Goal: Navigation & Orientation: Find specific page/section

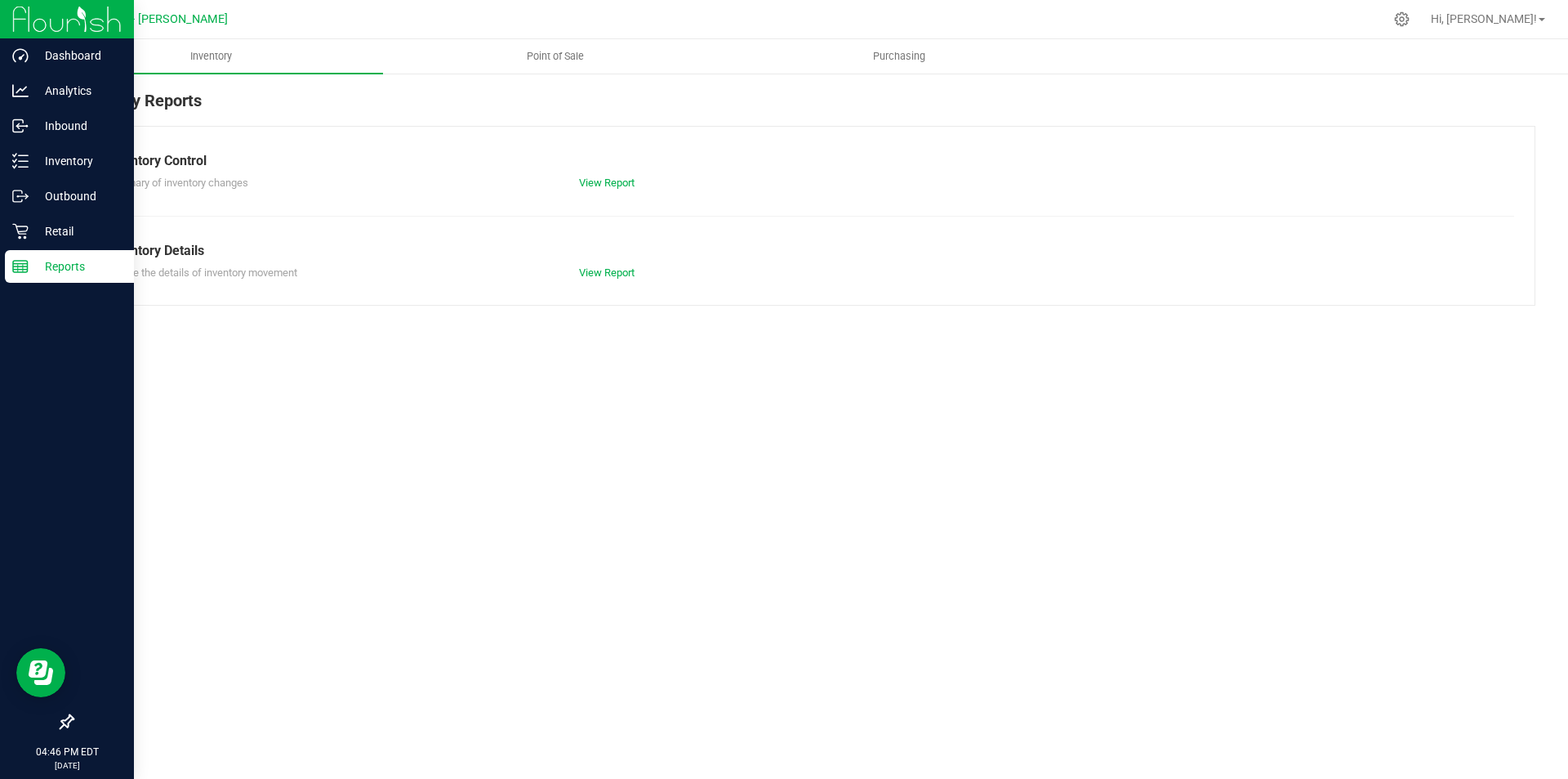
click at [25, 270] on icon at bounding box center [20, 265] width 16 height 16
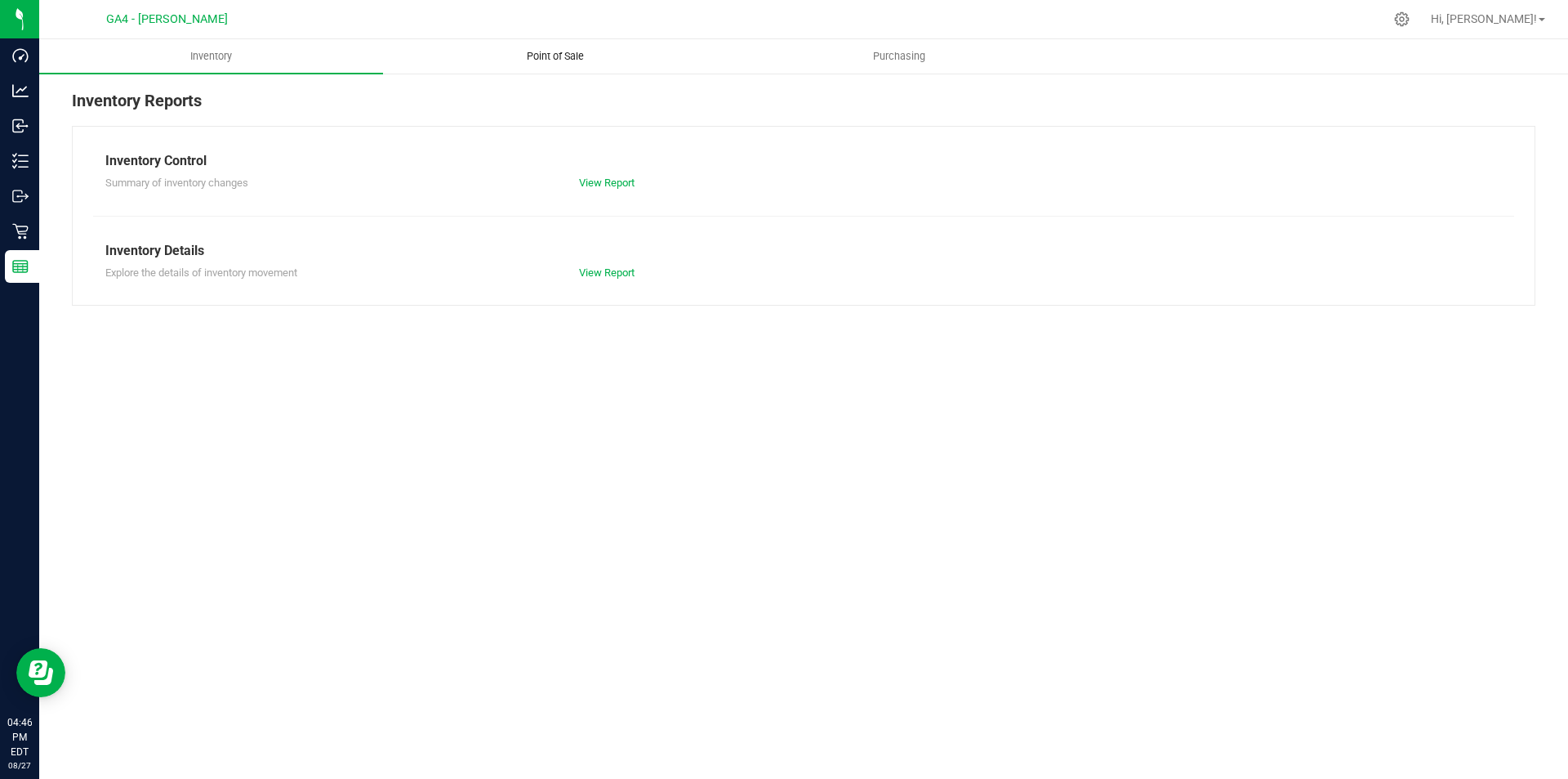
click at [564, 59] on span "Point of Sale" at bounding box center [556, 56] width 102 height 14
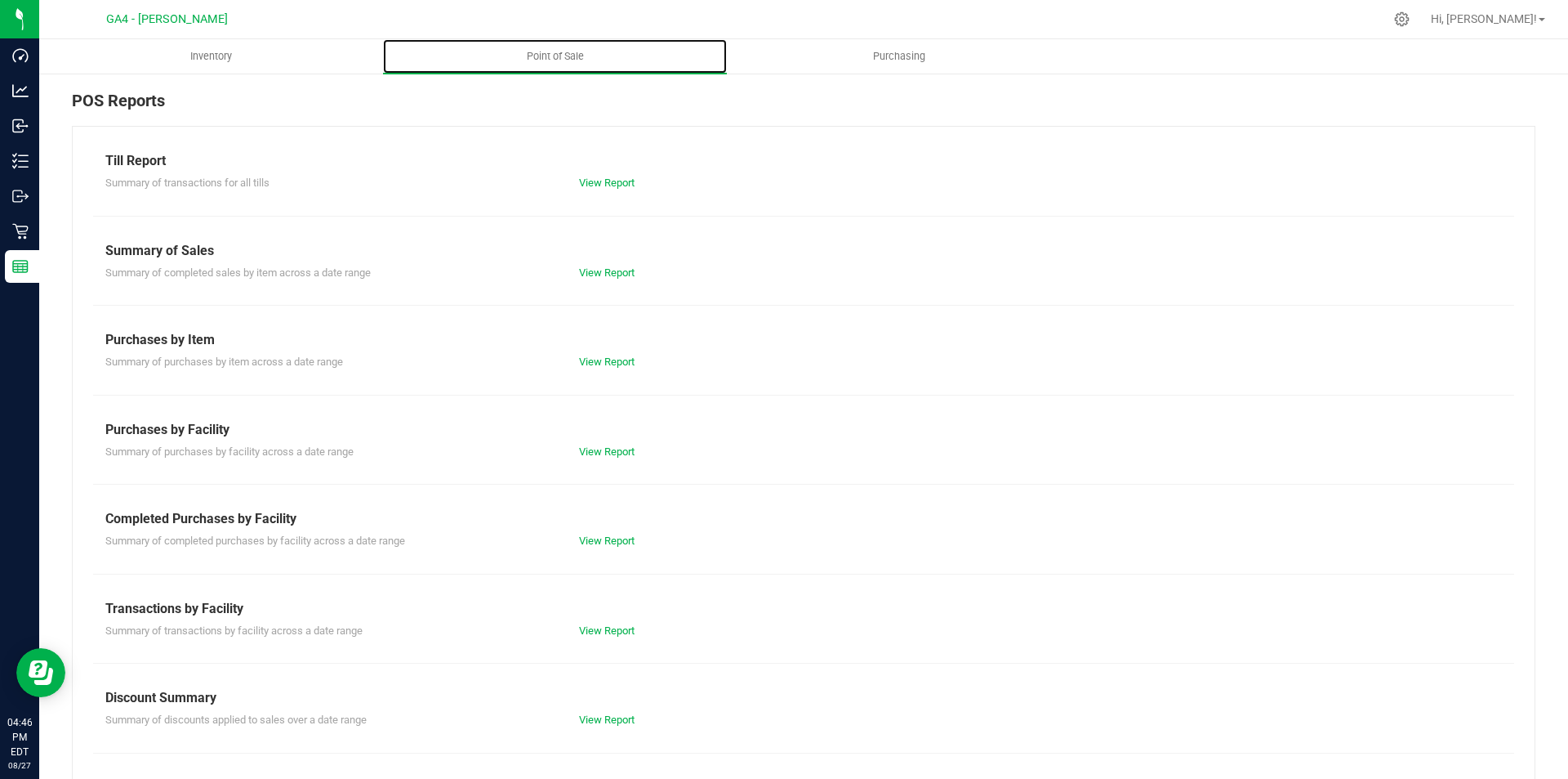
scroll to position [80, 0]
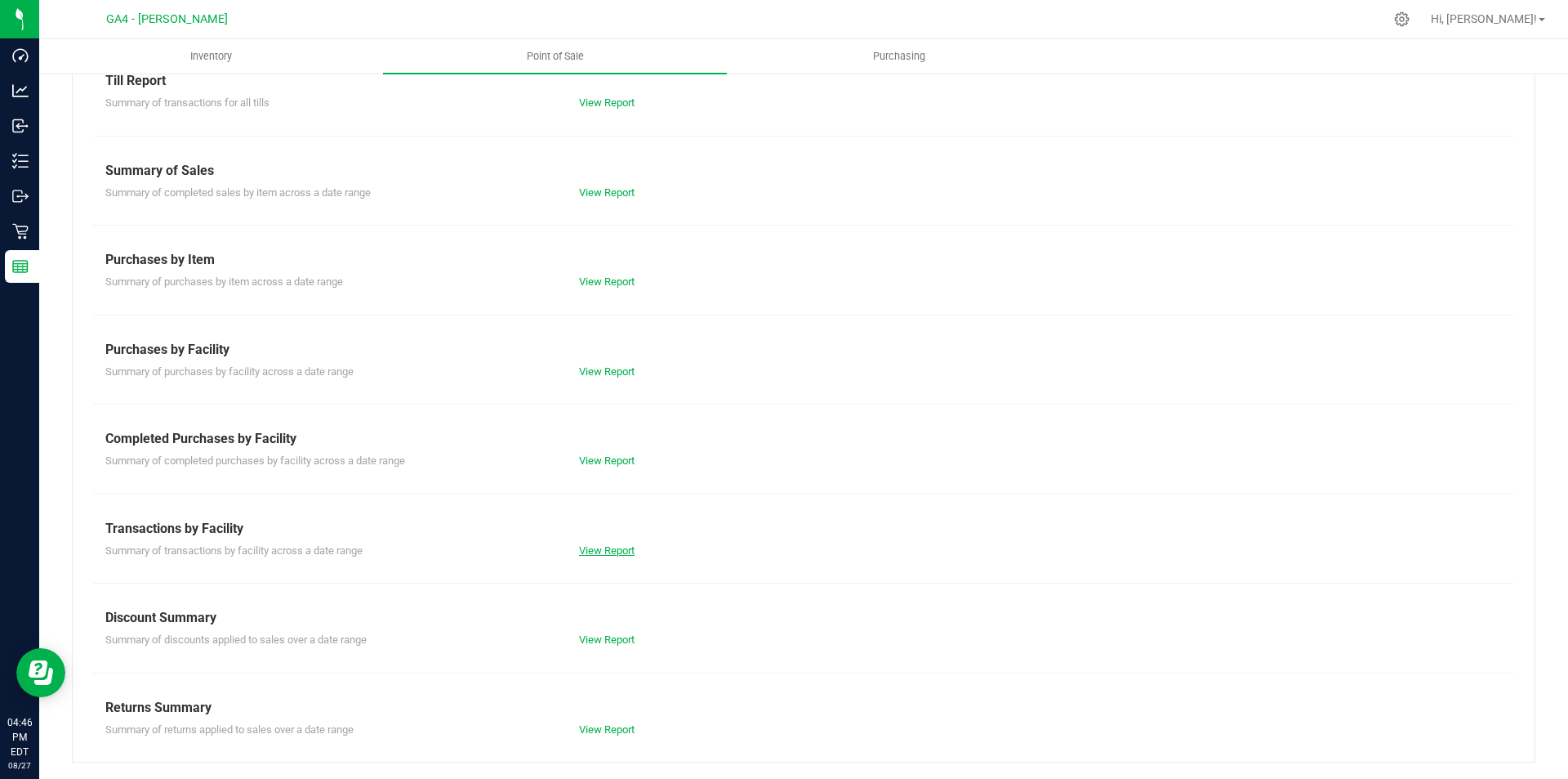
click at [597, 554] on link "View Report" at bounding box center [607, 550] width 56 height 12
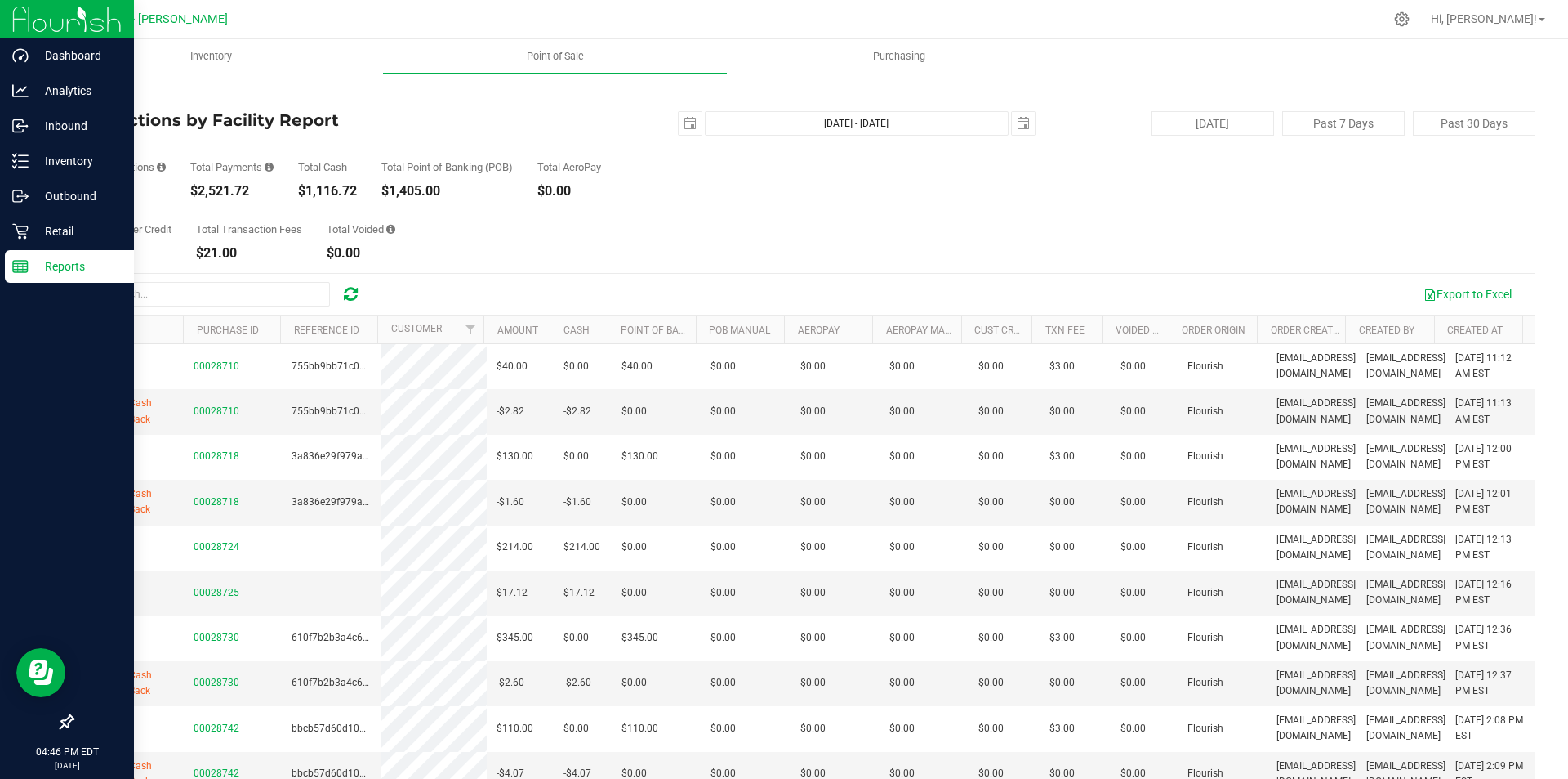
click at [40, 263] on p "Reports" at bounding box center [78, 266] width 98 height 19
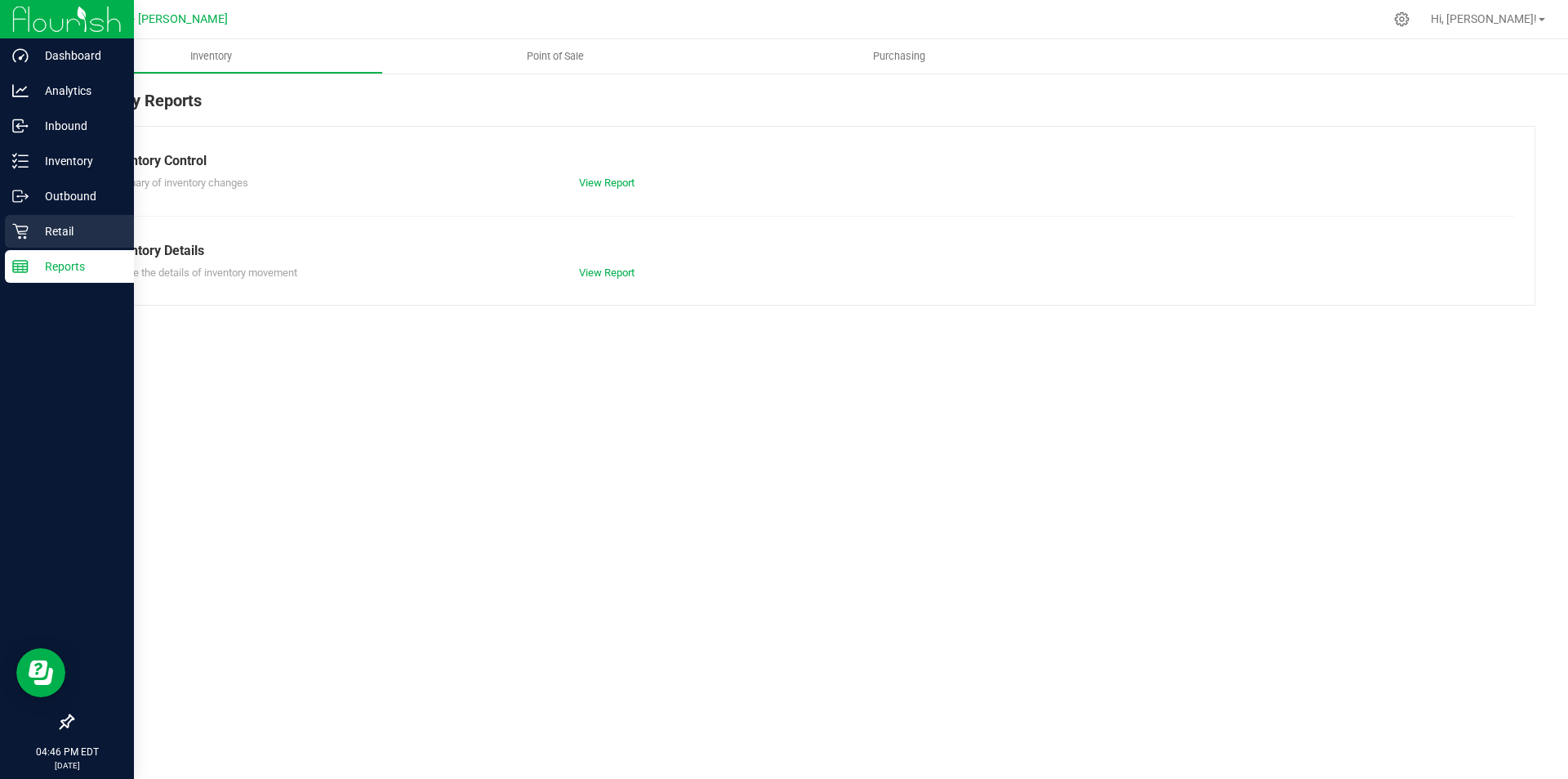
click at [67, 229] on p "Retail" at bounding box center [78, 231] width 98 height 19
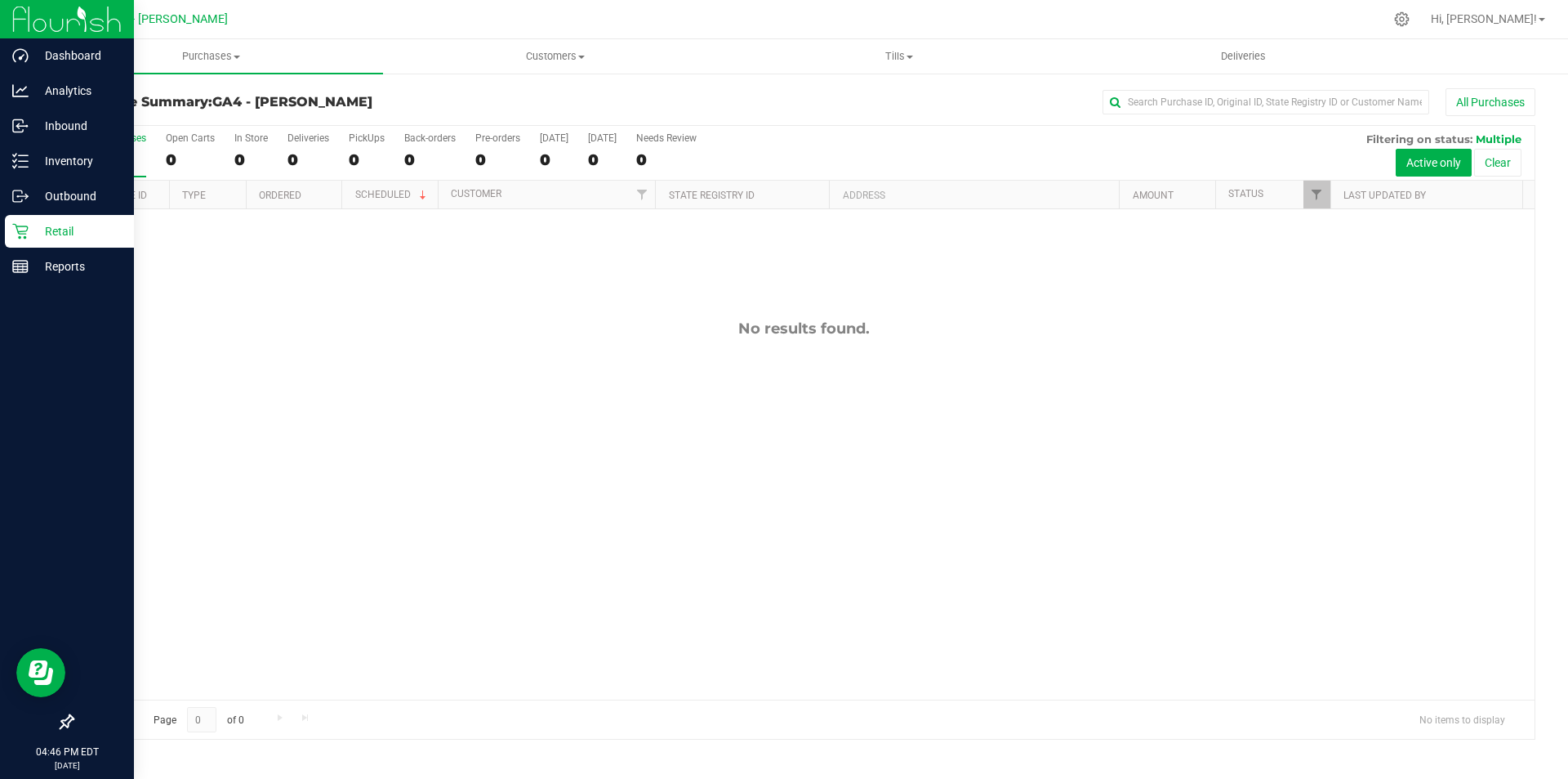
click at [25, 245] on div "Retail" at bounding box center [69, 231] width 129 height 33
click at [48, 223] on p "Retail" at bounding box center [78, 231] width 98 height 19
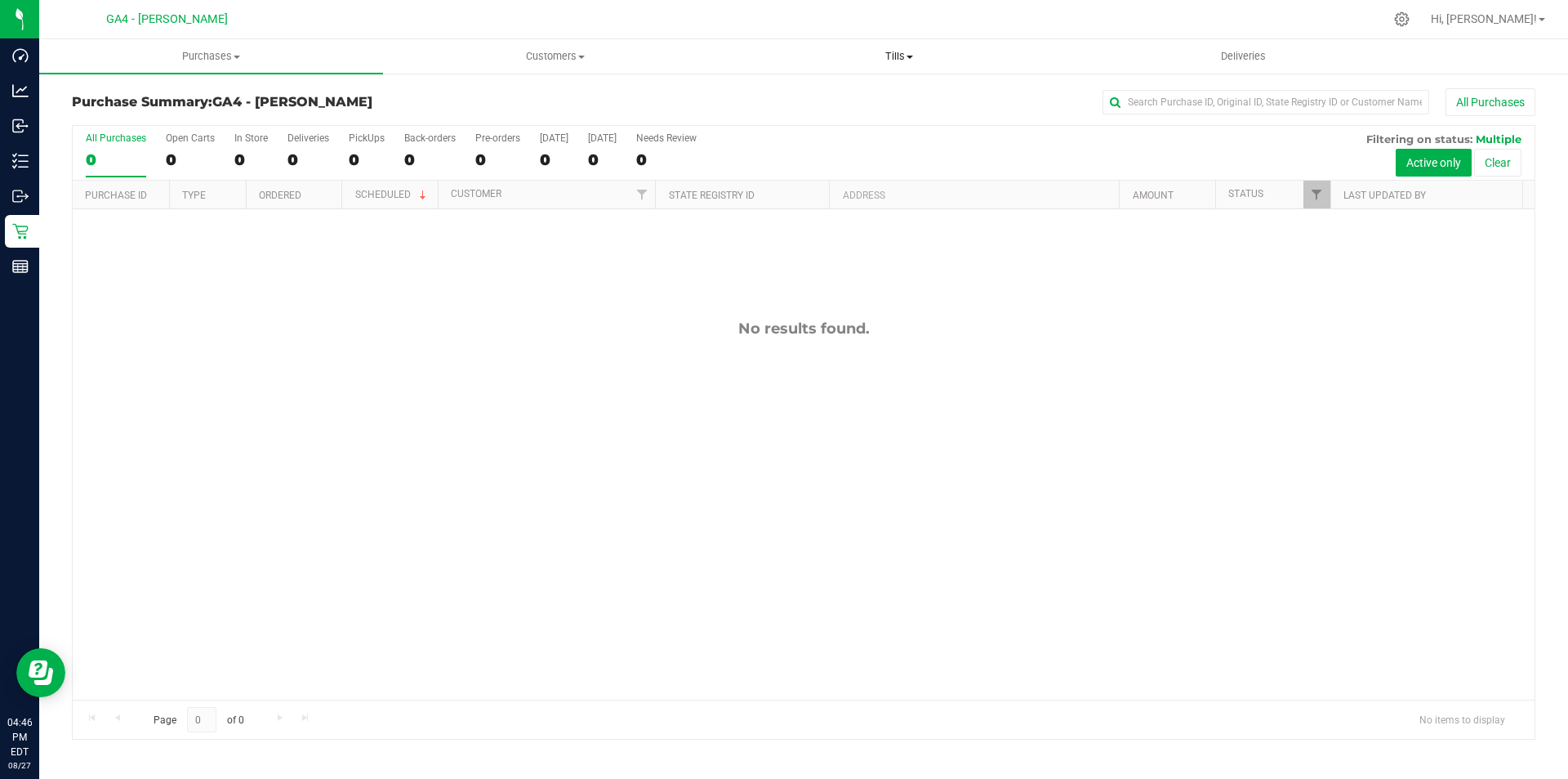
click at [914, 45] on uib-tab-heading "Tills Manage tills Reconcile e-payments" at bounding box center [898, 57] width 342 height 33
click at [789, 97] on span "Manage tills" at bounding box center [782, 99] width 110 height 13
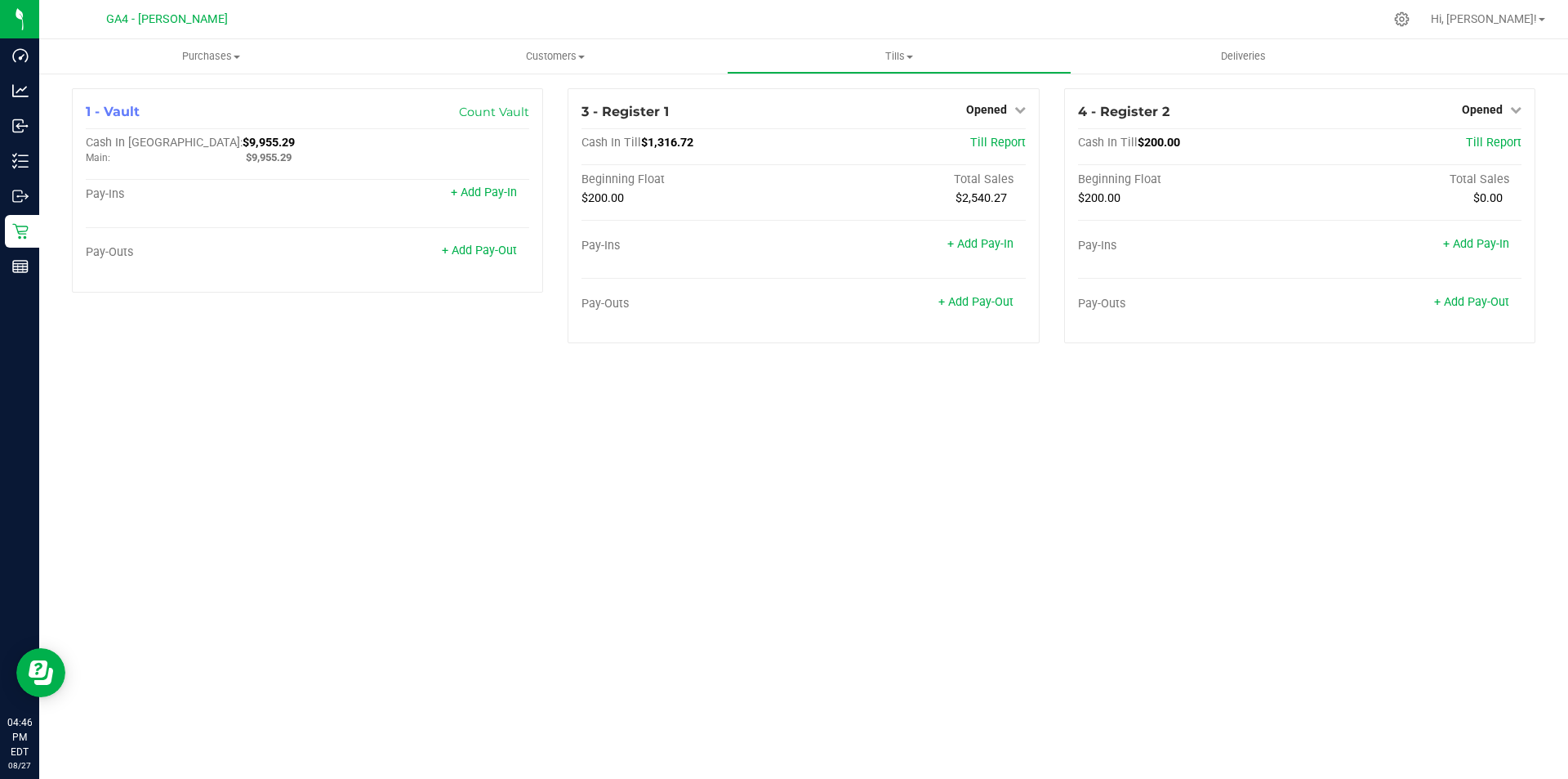
click at [813, 528] on div "Purchases Summary of purchases Fulfillment All purchases Customers All customer…" at bounding box center [804, 409] width 1529 height 740
drag, startPoint x: 265, startPoint y: 443, endPoint x: 236, endPoint y: 424, distance: 34.7
click at [264, 443] on div "Purchases Summary of purchases Fulfillment All purchases Customers All customer…" at bounding box center [804, 409] width 1529 height 740
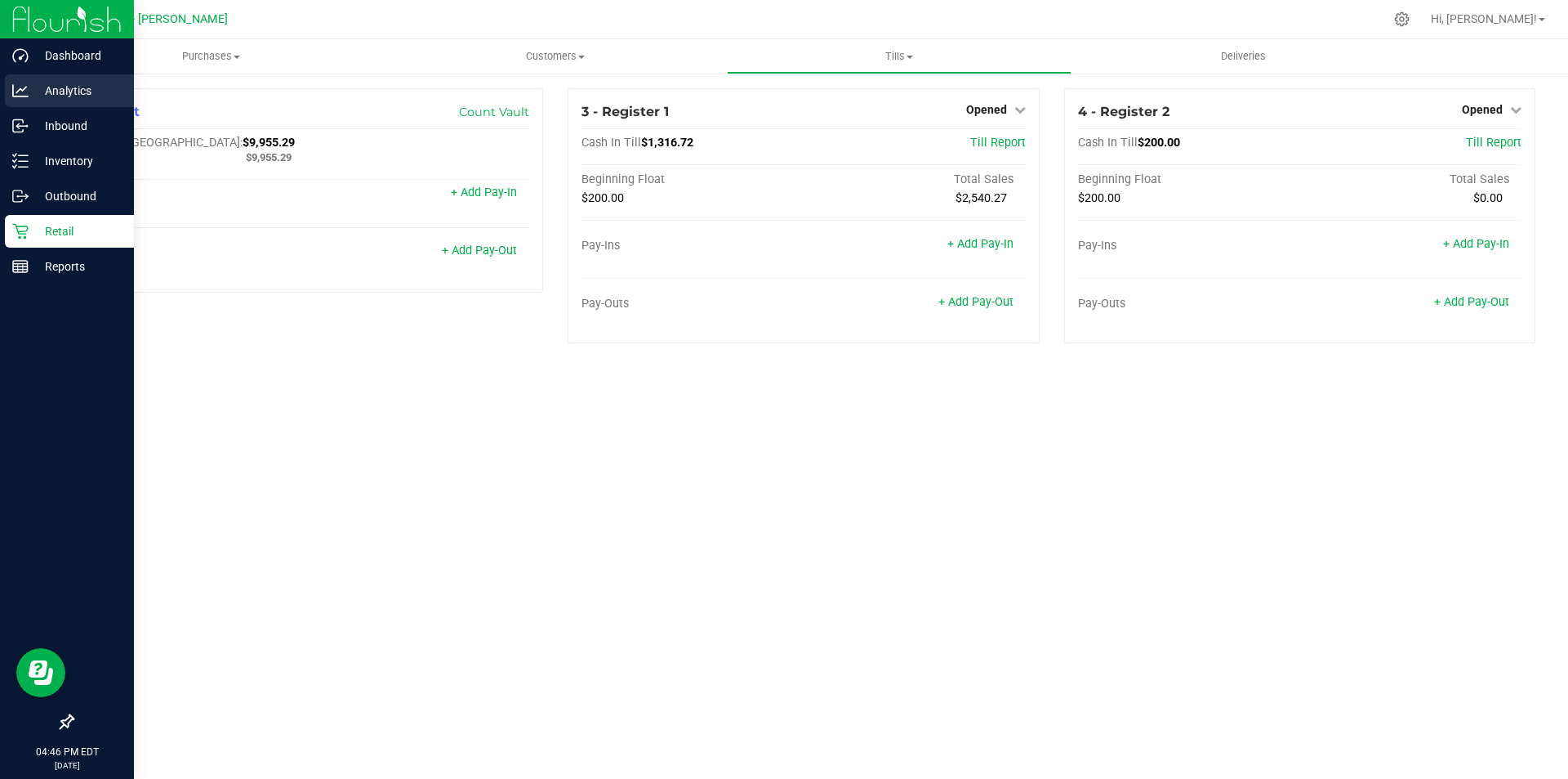
click at [41, 88] on p "Analytics" at bounding box center [78, 90] width 98 height 19
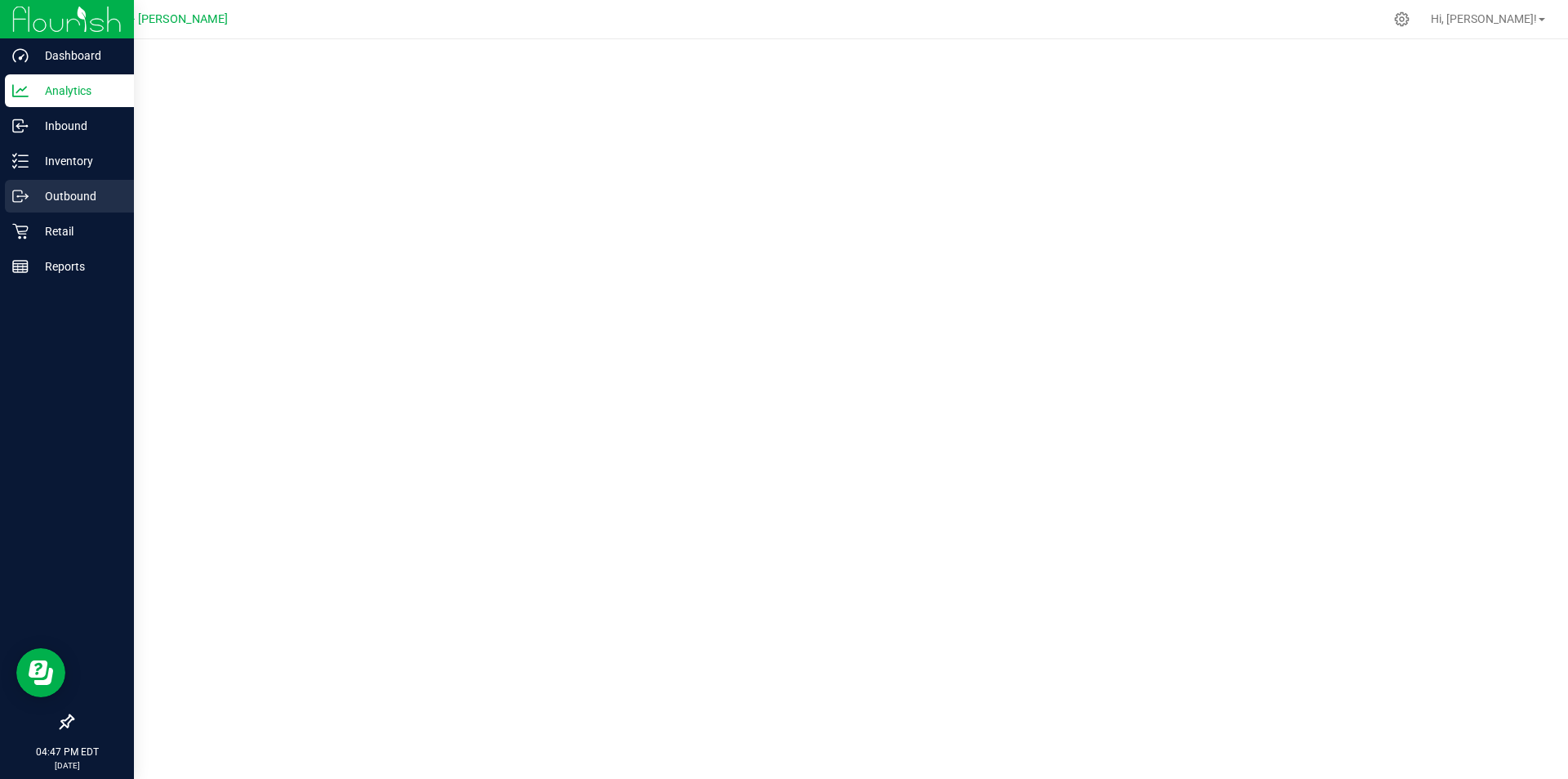
click at [66, 192] on p "Outbound" at bounding box center [78, 195] width 98 height 19
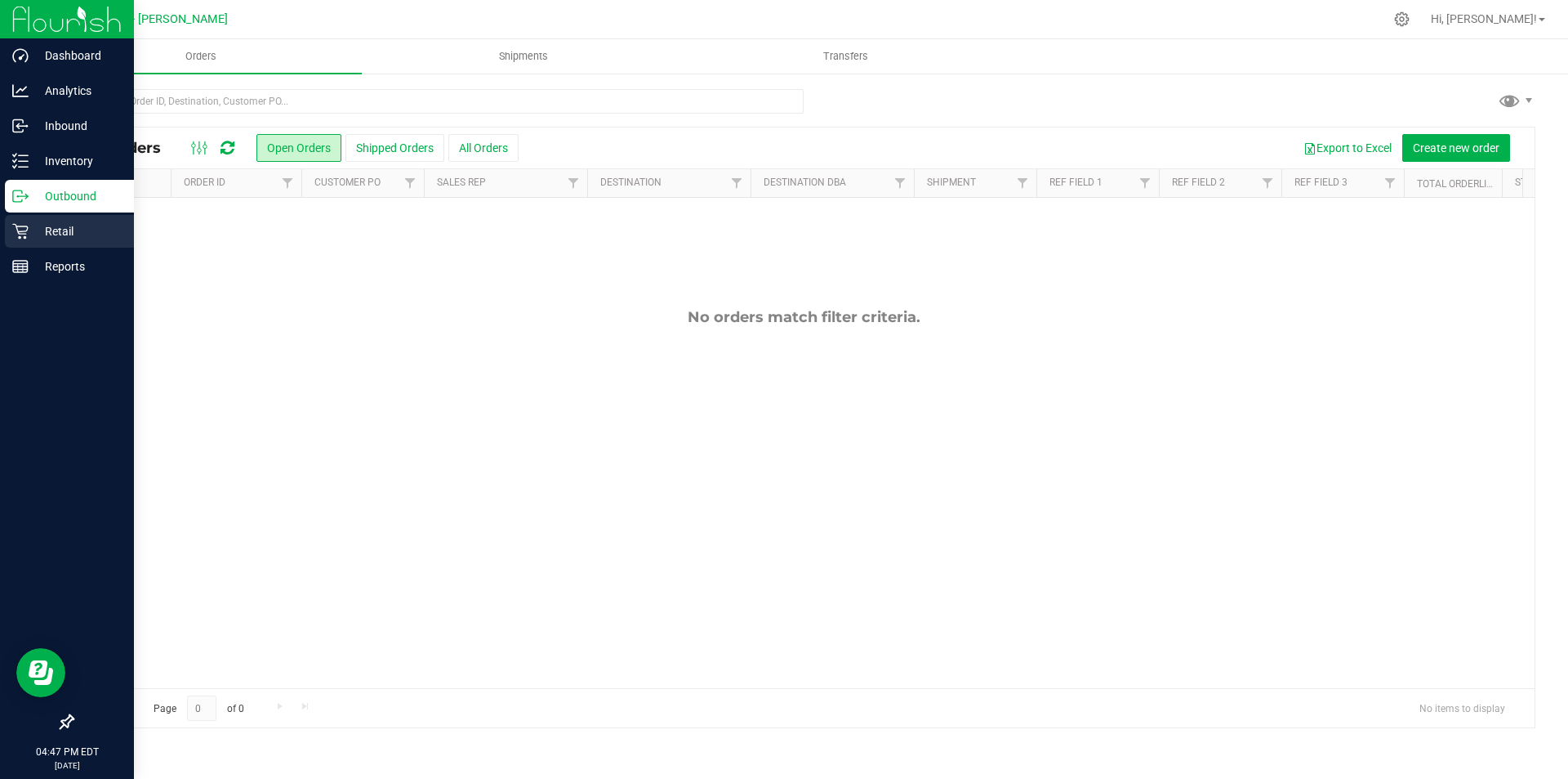
click at [66, 228] on p "Retail" at bounding box center [78, 231] width 98 height 19
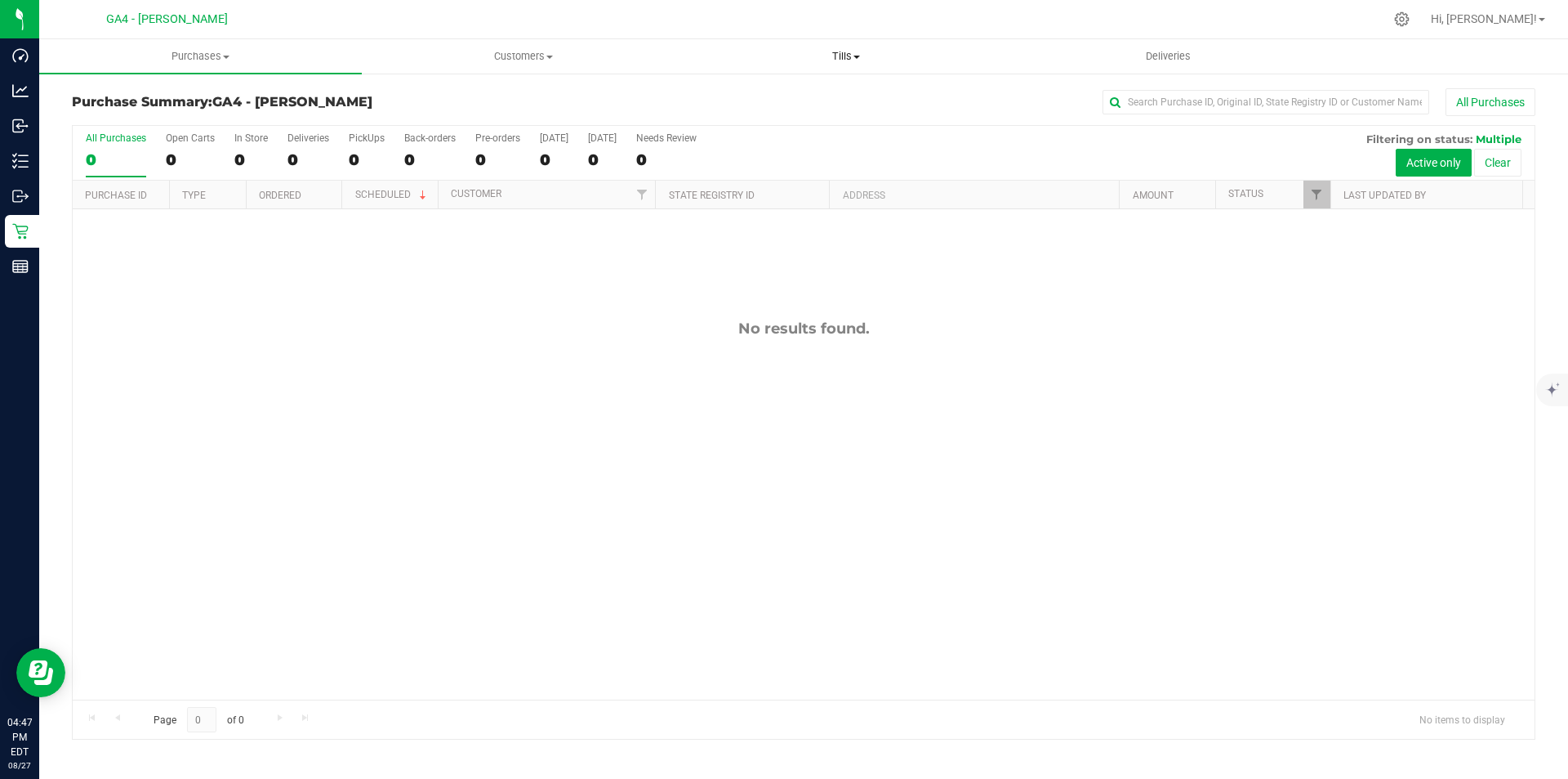
click at [821, 61] on span "Tills" at bounding box center [846, 56] width 321 height 14
click at [841, 57] on span "Tills" at bounding box center [846, 56] width 323 height 14
click at [508, 50] on span "Customers" at bounding box center [523, 56] width 321 height 14
click at [427, 41] on uib-tab-heading "Customers All customers Add a new customer All physicians" at bounding box center [523, 57] width 323 height 34
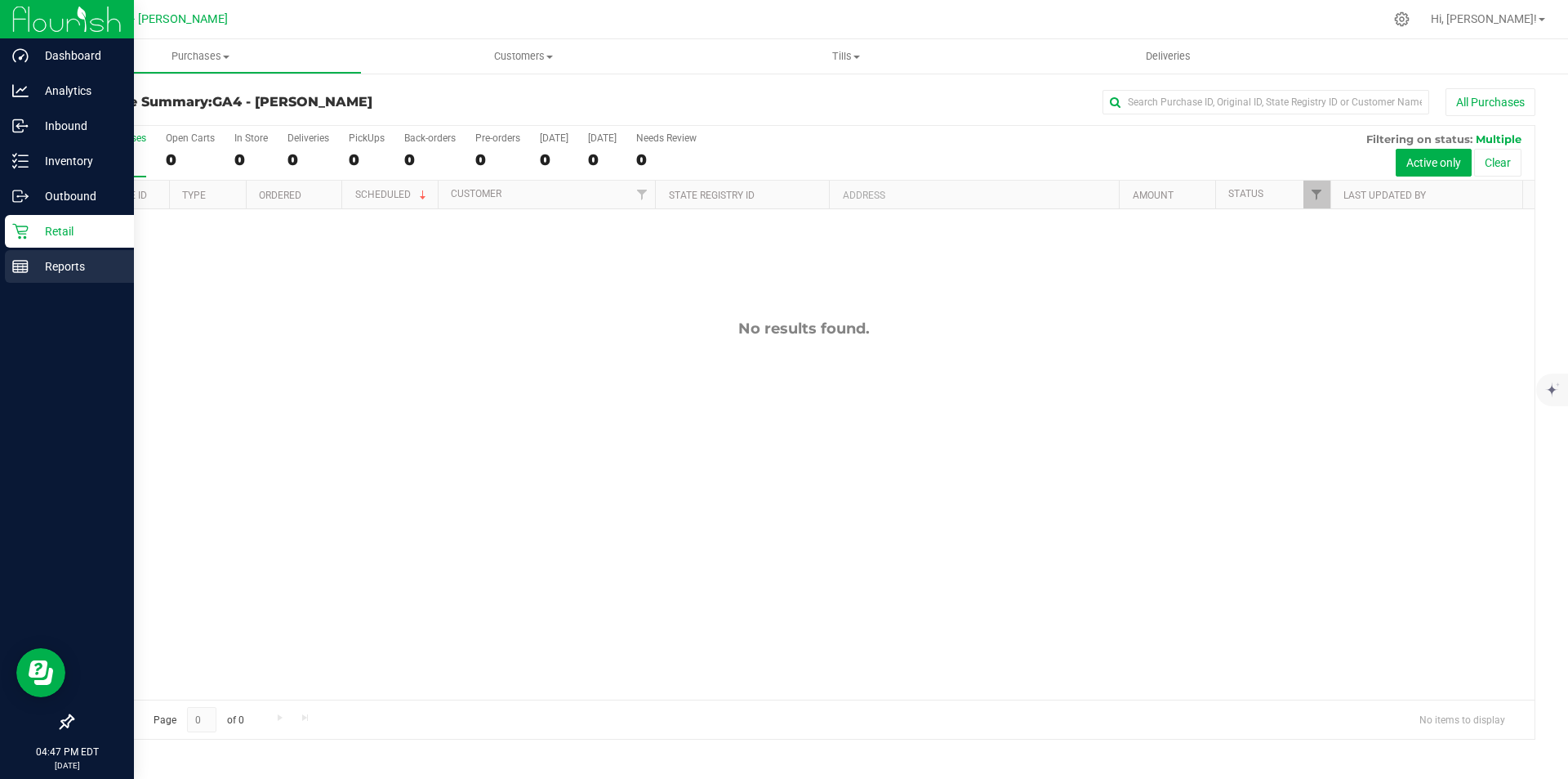
click at [25, 275] on div "Reports" at bounding box center [69, 266] width 129 height 33
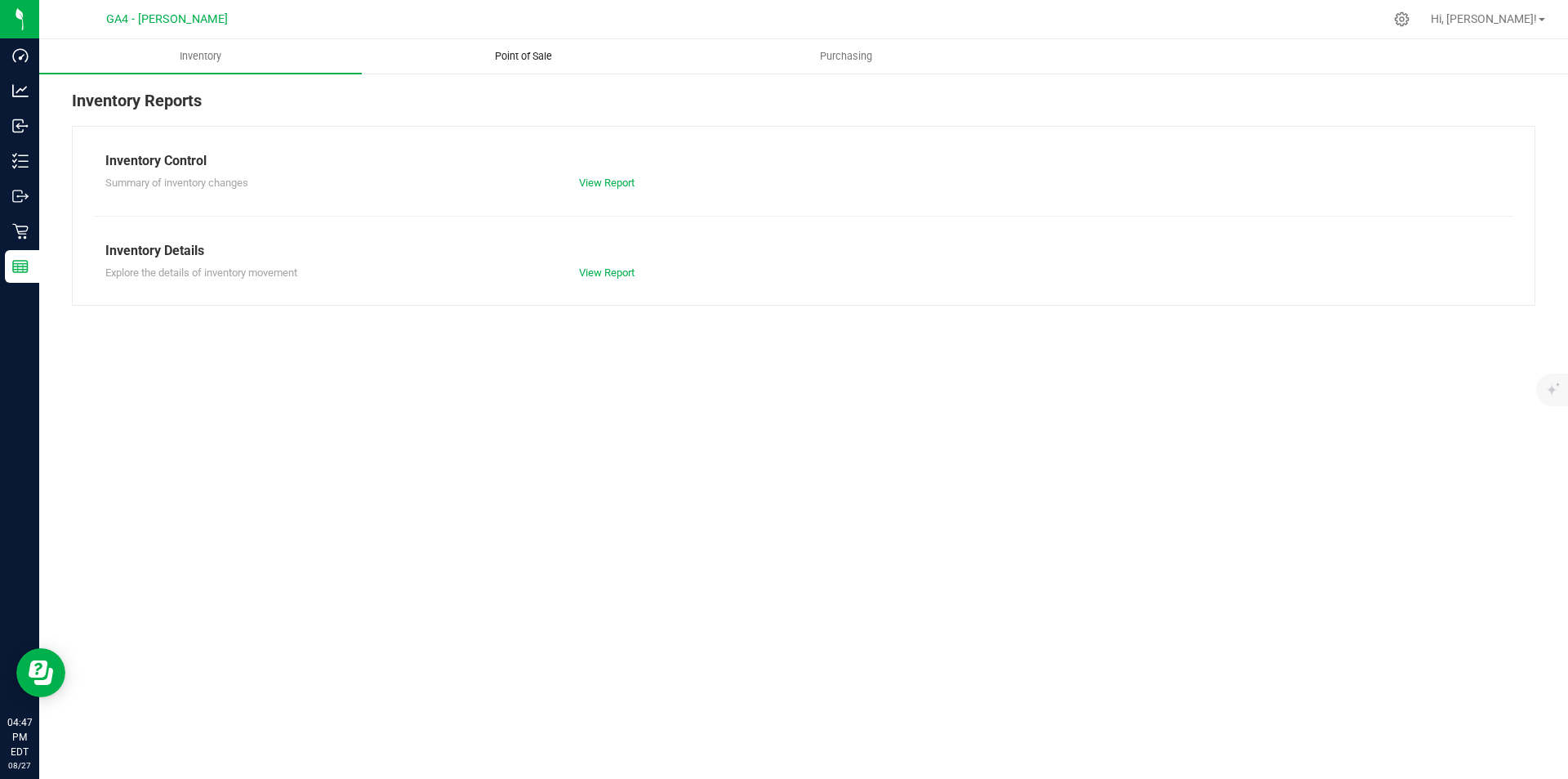
click at [519, 54] on span "Point of Sale" at bounding box center [524, 56] width 102 height 14
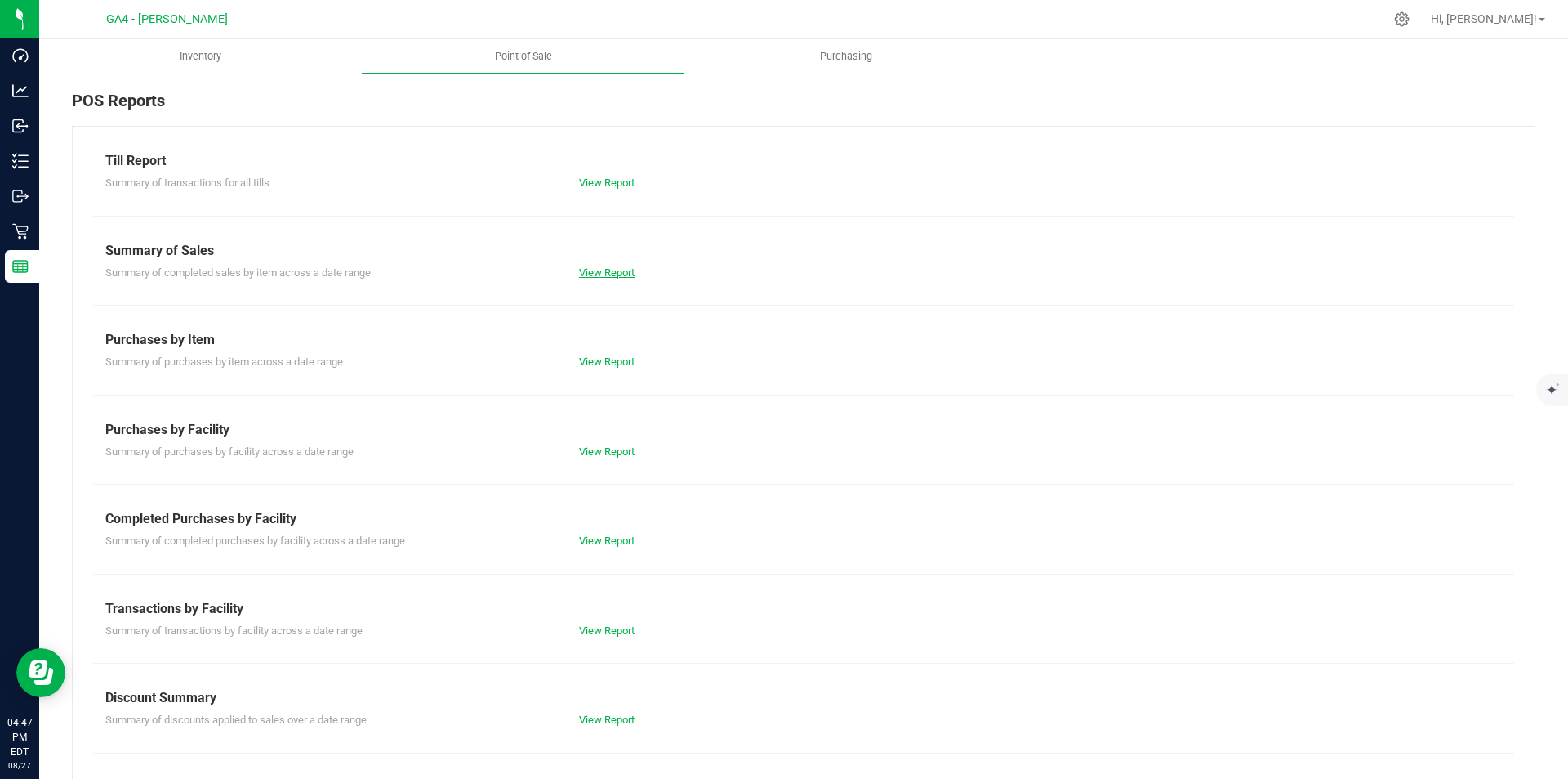
click at [609, 278] on link "View Report" at bounding box center [607, 272] width 56 height 12
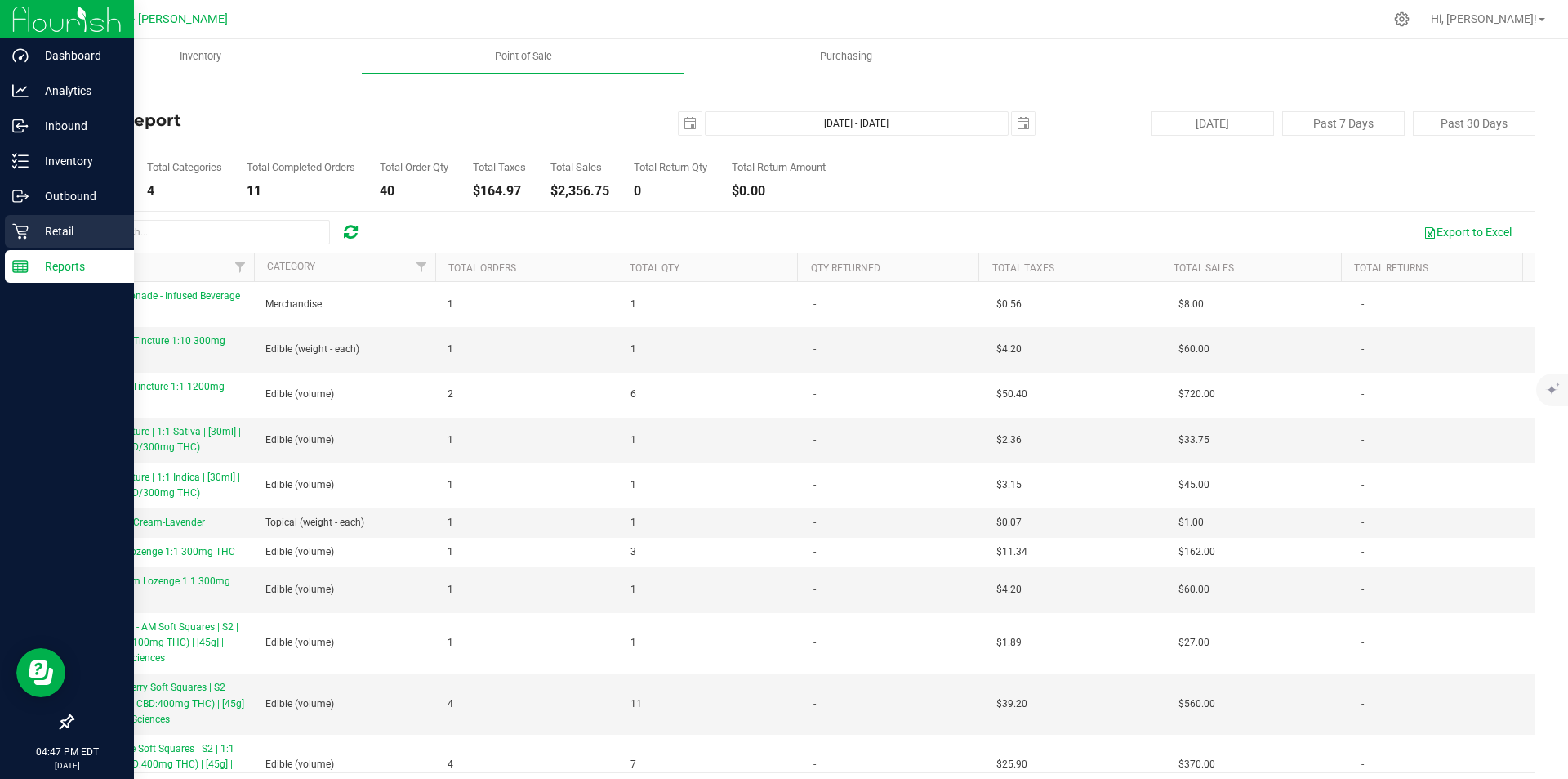
click at [34, 236] on p "Retail" at bounding box center [78, 231] width 98 height 19
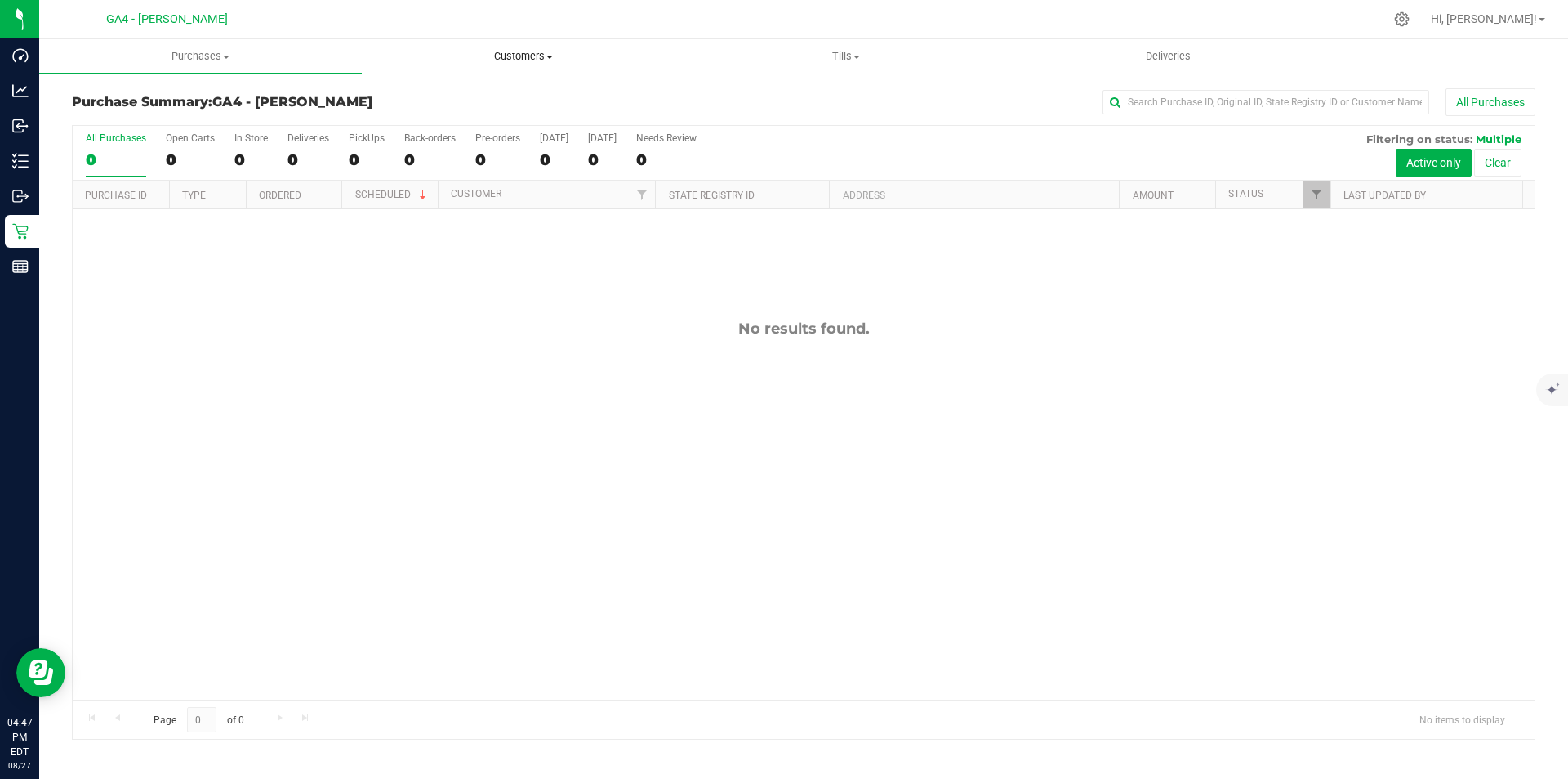
click at [519, 72] on uib-tab-heading "Customers All customers Add a new customer All physicians" at bounding box center [523, 57] width 321 height 33
click at [507, 101] on li "All customers" at bounding box center [523, 99] width 323 height 19
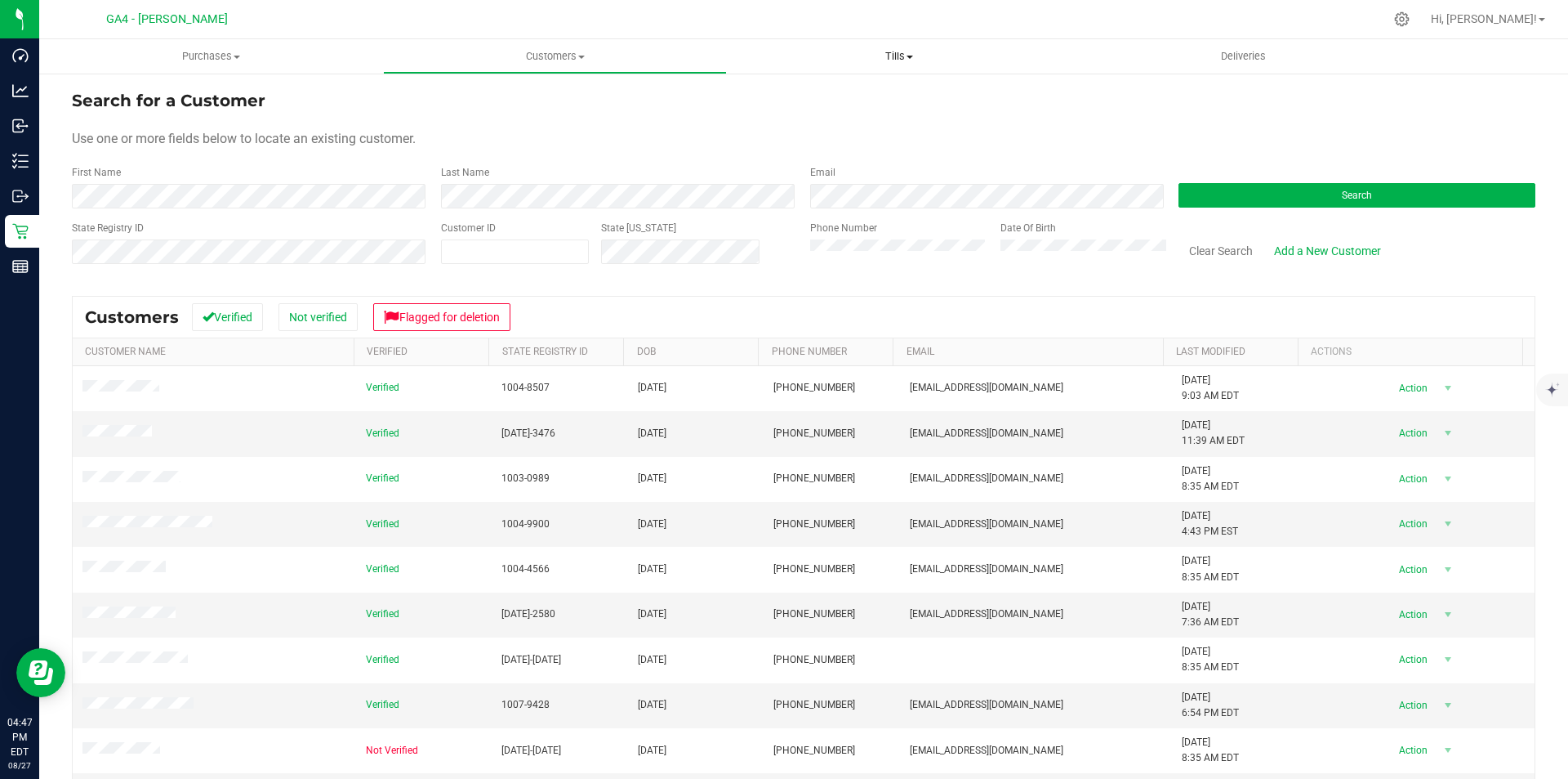
click at [880, 50] on span "Tills" at bounding box center [898, 56] width 342 height 14
click at [776, 89] on li "Manage tills" at bounding box center [898, 99] width 344 height 19
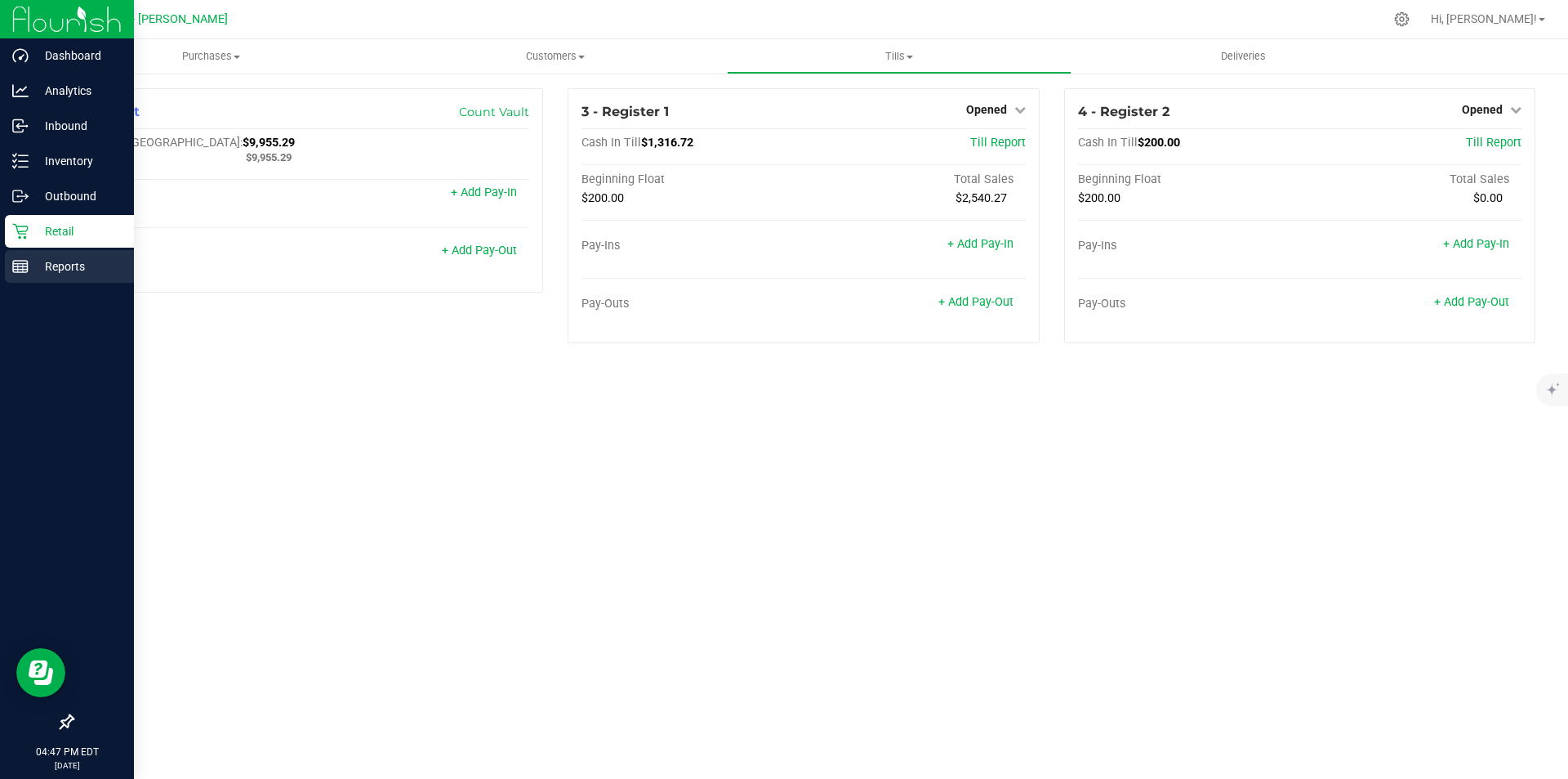
click at [69, 262] on p "Reports" at bounding box center [78, 266] width 98 height 19
